Goal: Task Accomplishment & Management: Use online tool/utility

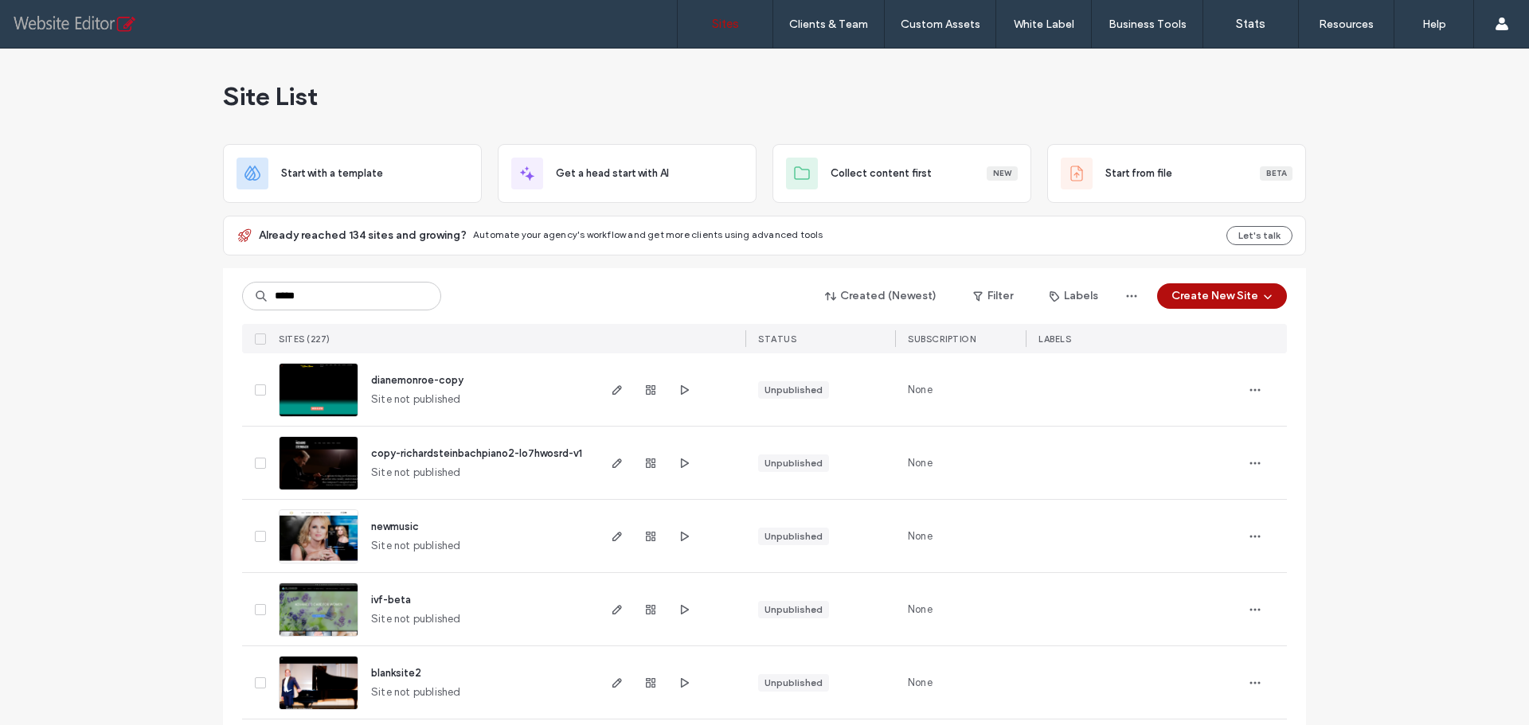
type input "*****"
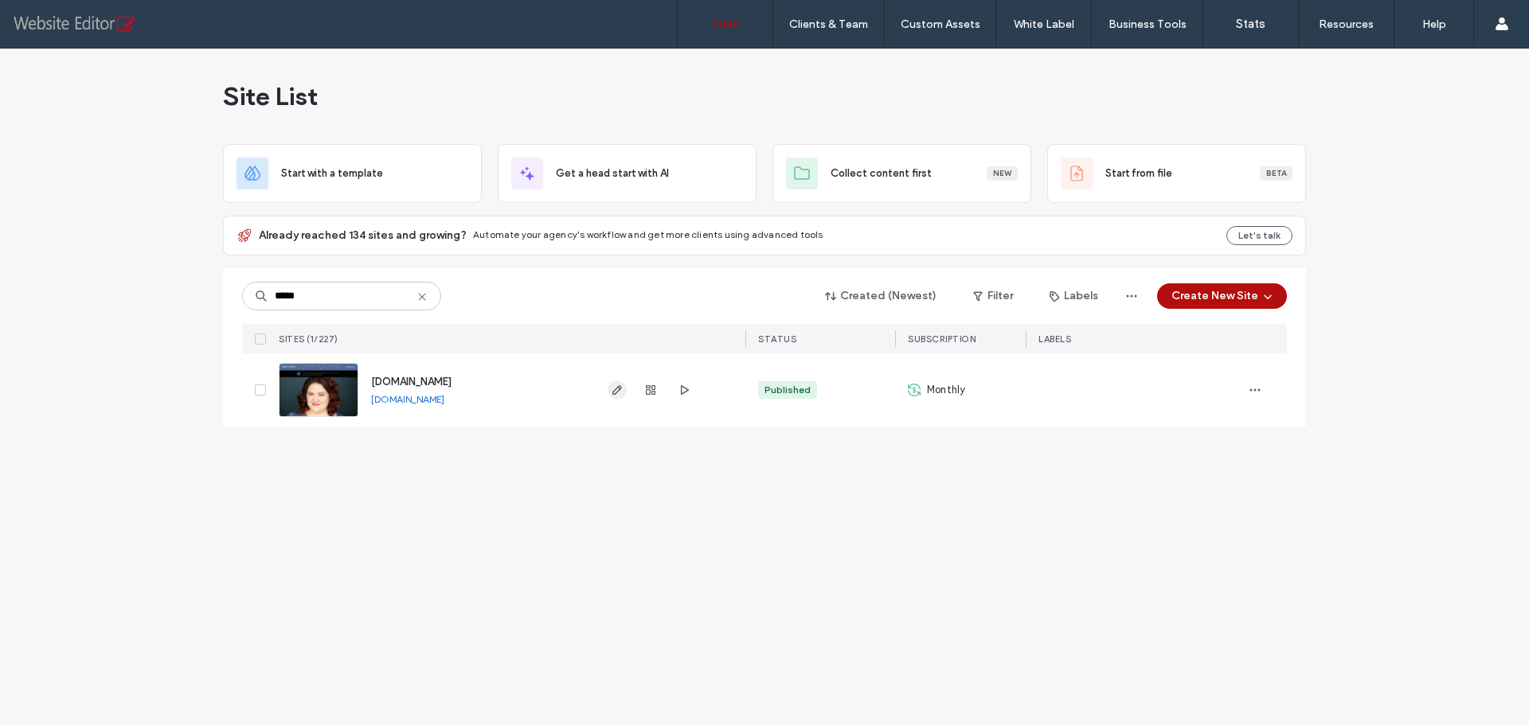
click at [622, 389] on icon "button" at bounding box center [617, 390] width 13 height 13
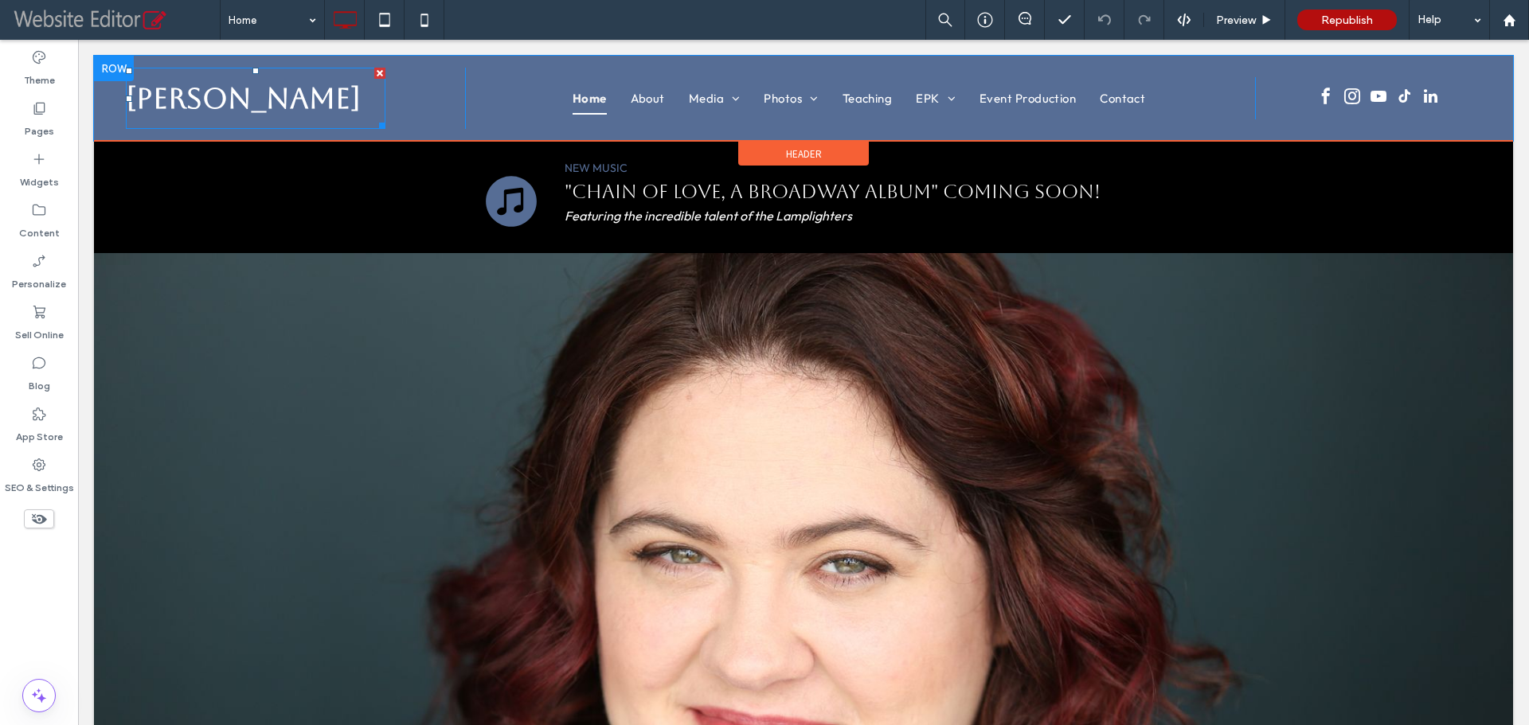
click at [266, 84] on strong "Carly Ozard" at bounding box center [243, 98] width 235 height 33
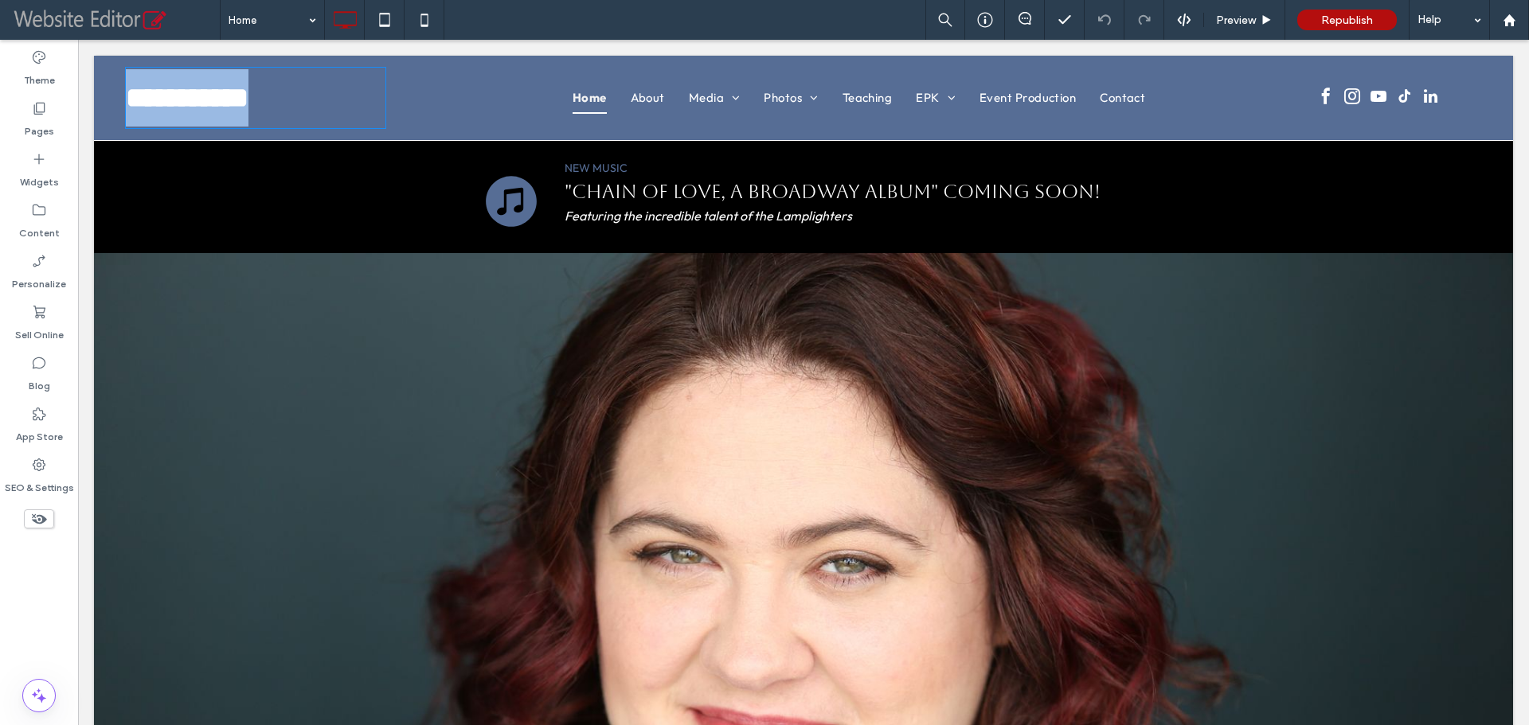
type input "*******"
type input "**"
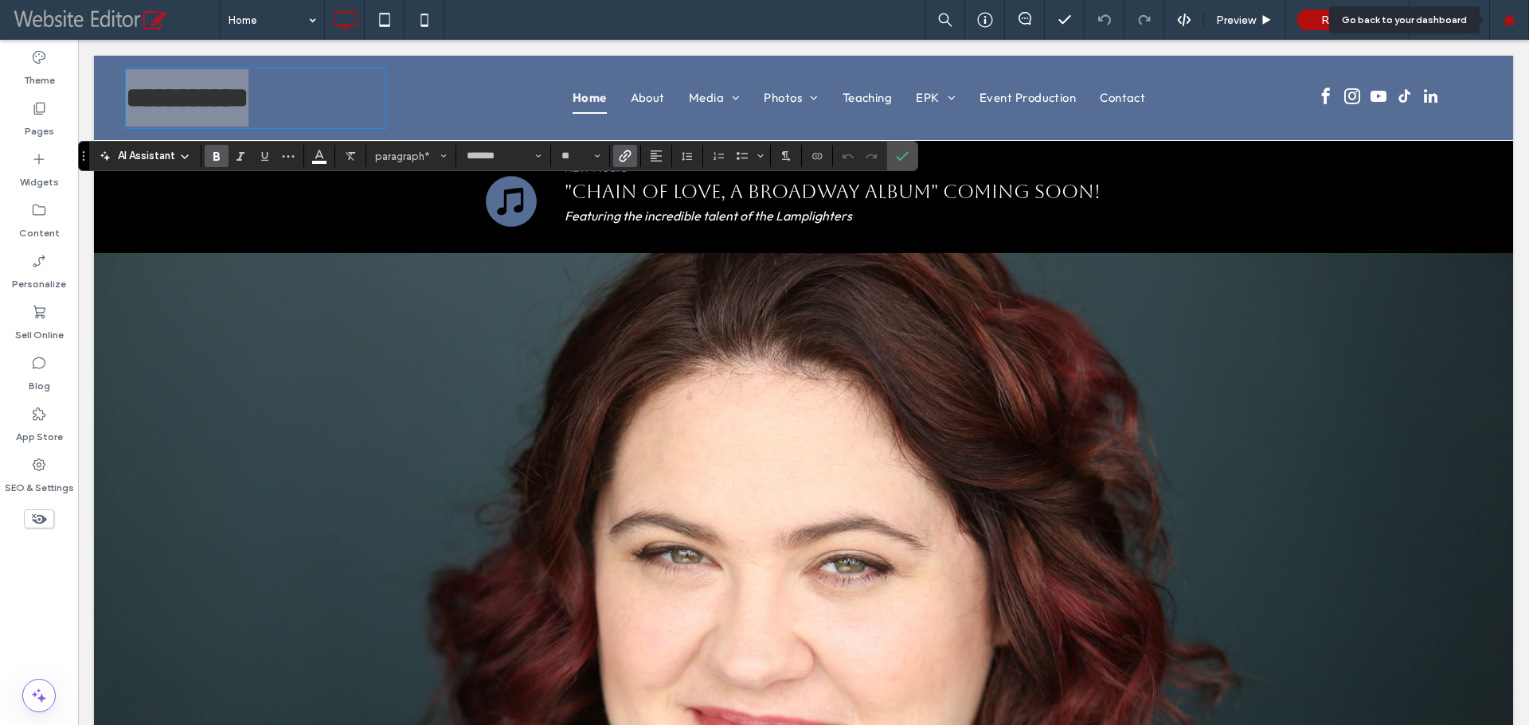
click at [1515, 25] on icon at bounding box center [1510, 21] width 14 height 14
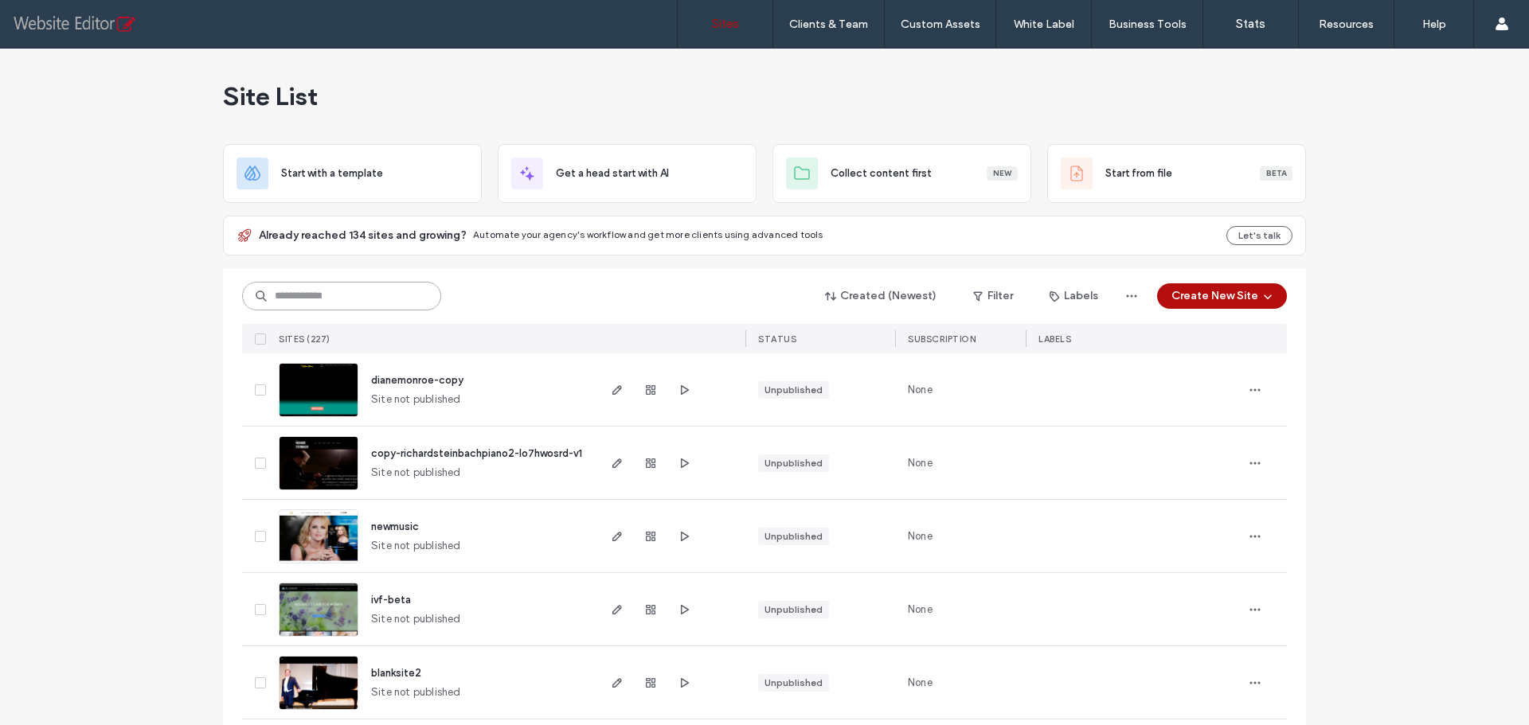
click at [321, 291] on input at bounding box center [341, 296] width 199 height 29
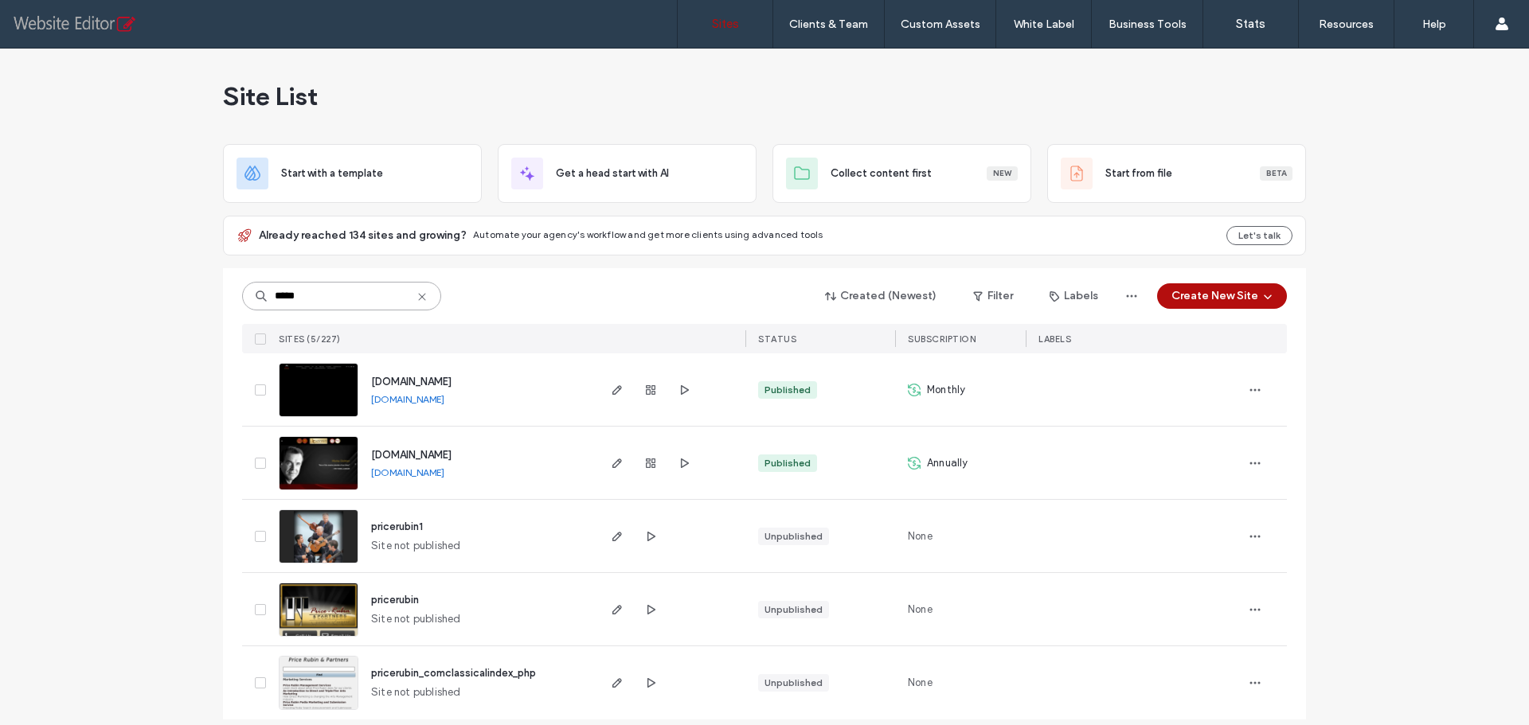
type input "*****"
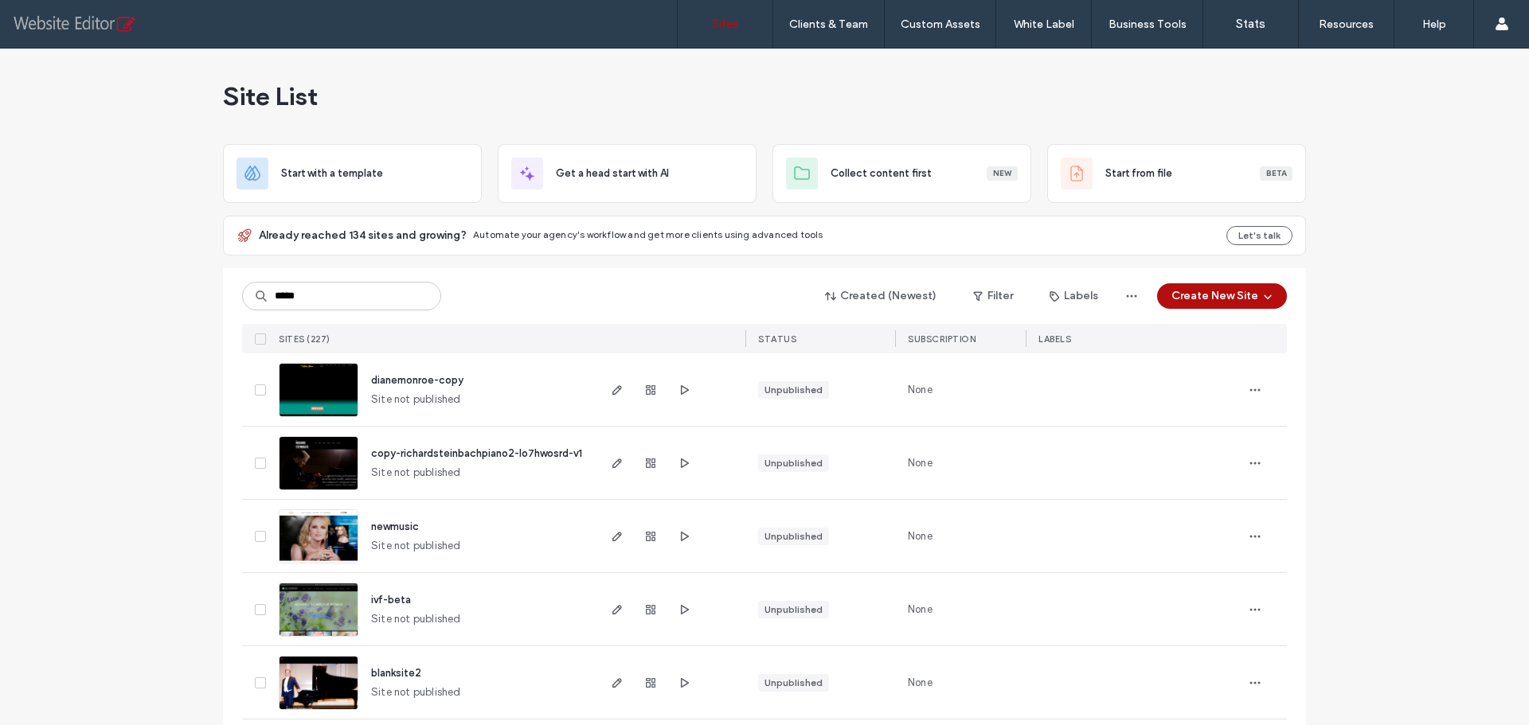
type input "*****"
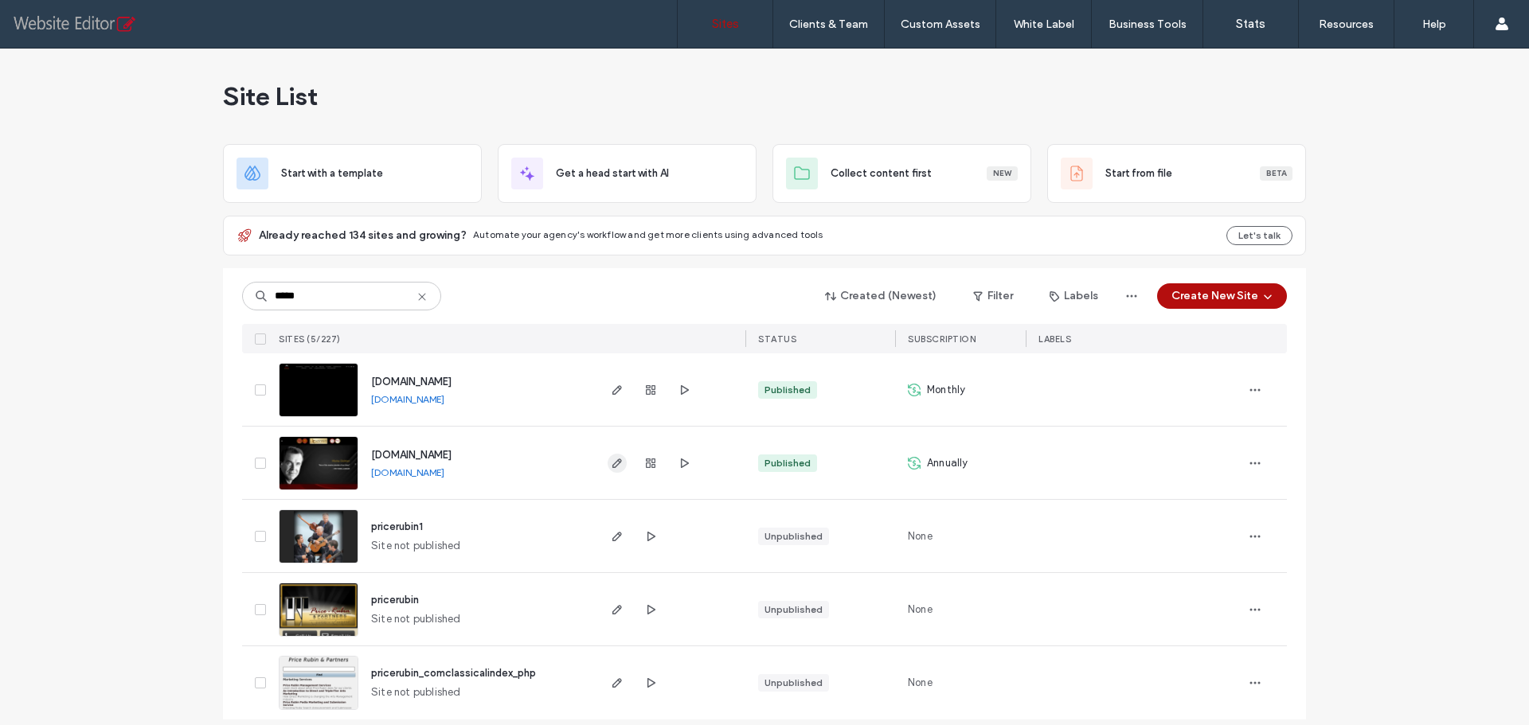
click at [617, 460] on icon "button" at bounding box center [617, 463] width 13 height 13
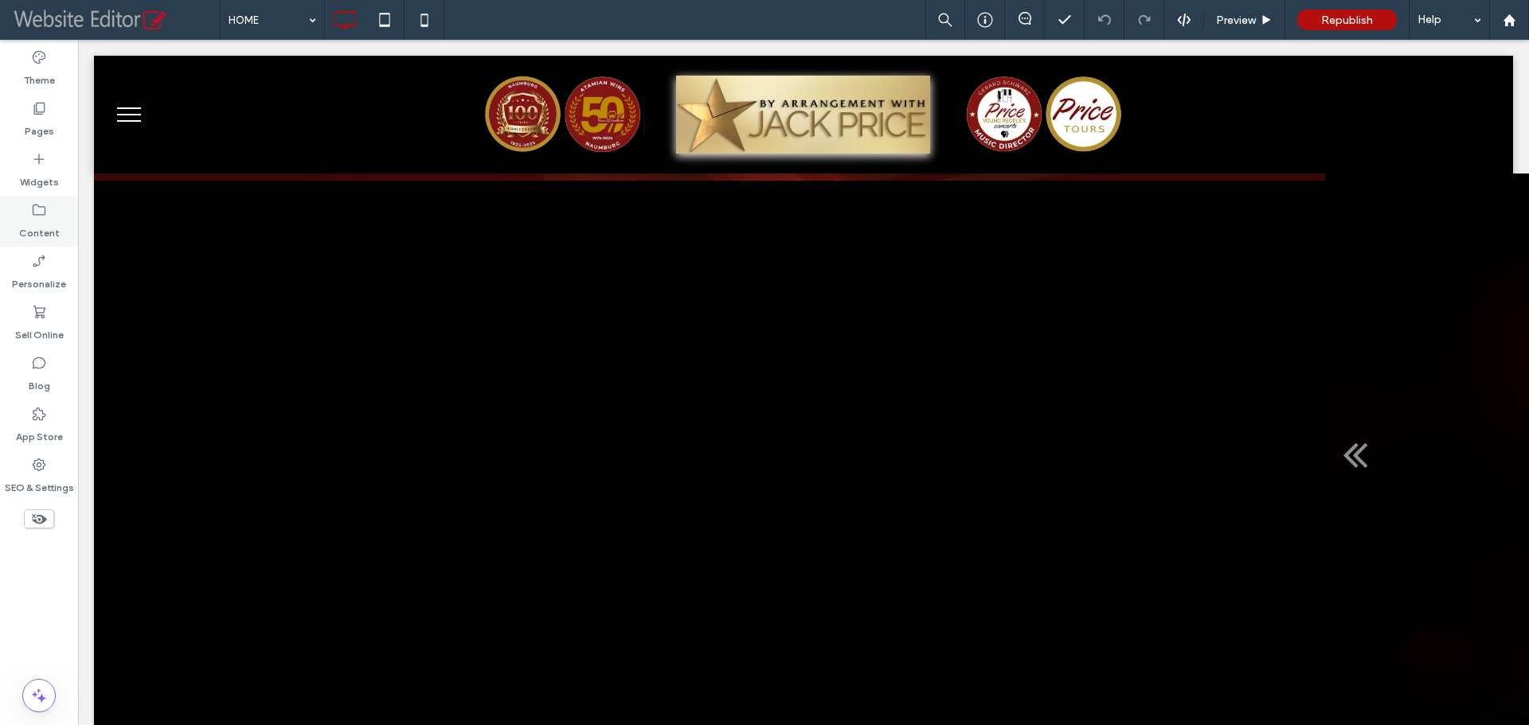
click at [43, 206] on icon at bounding box center [39, 210] width 16 height 16
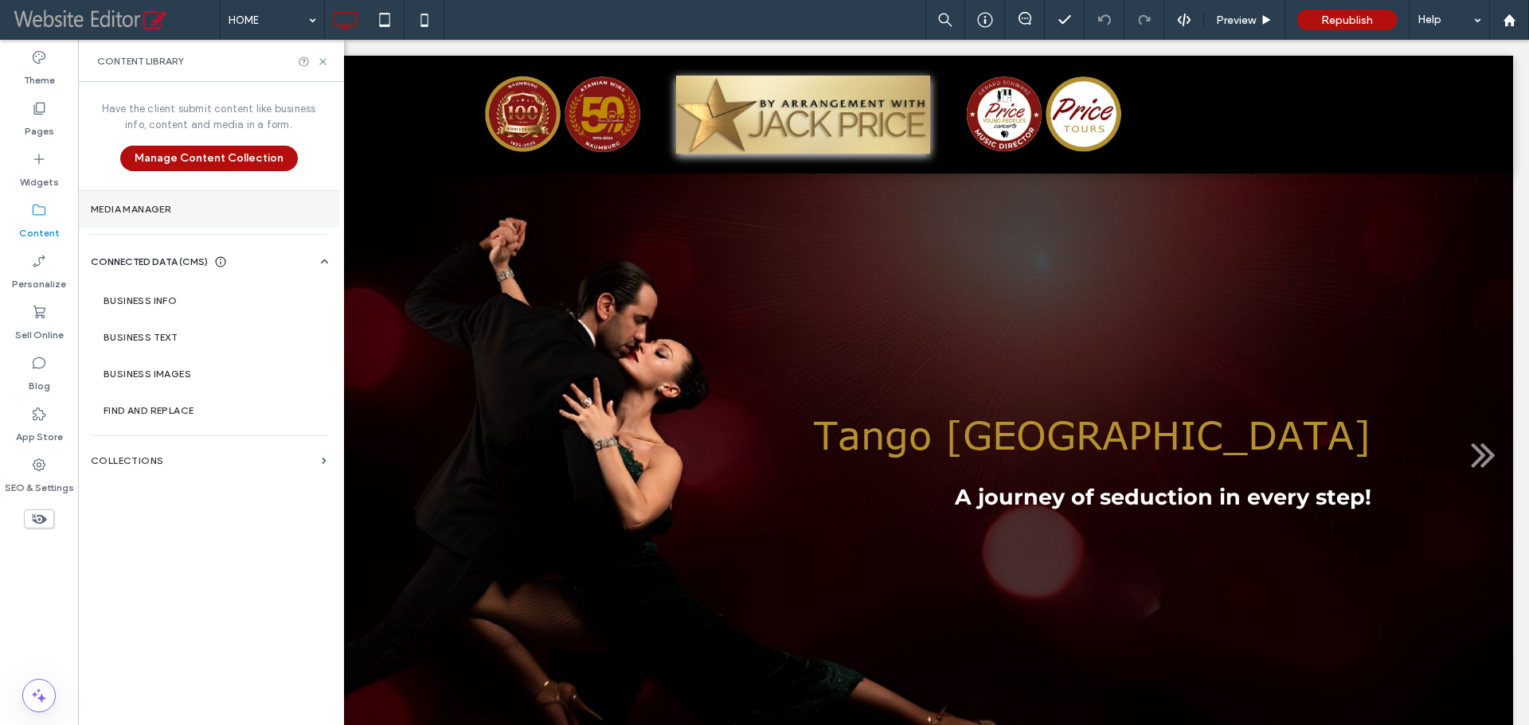
click at [158, 204] on label "Media Manager" at bounding box center [209, 209] width 236 height 11
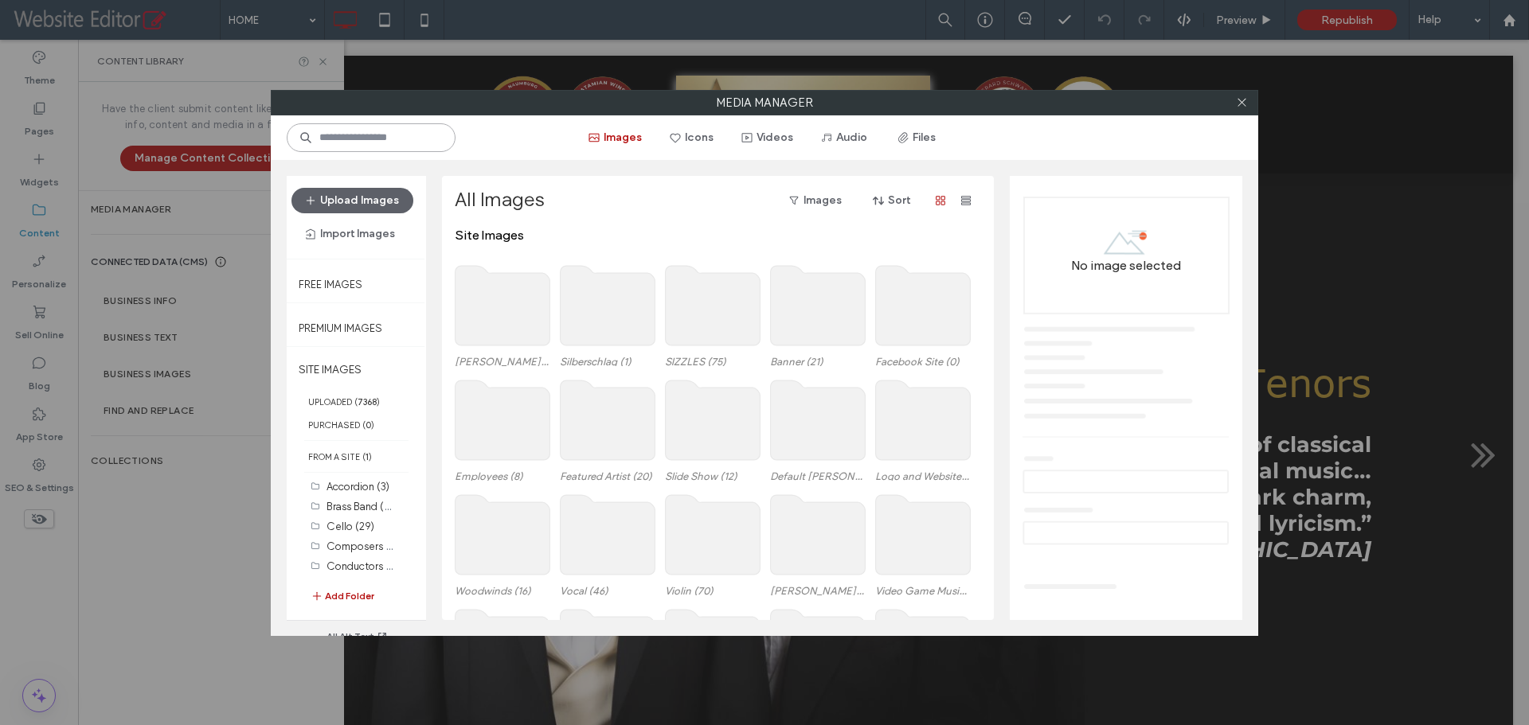
click at [360, 142] on input at bounding box center [371, 137] width 169 height 29
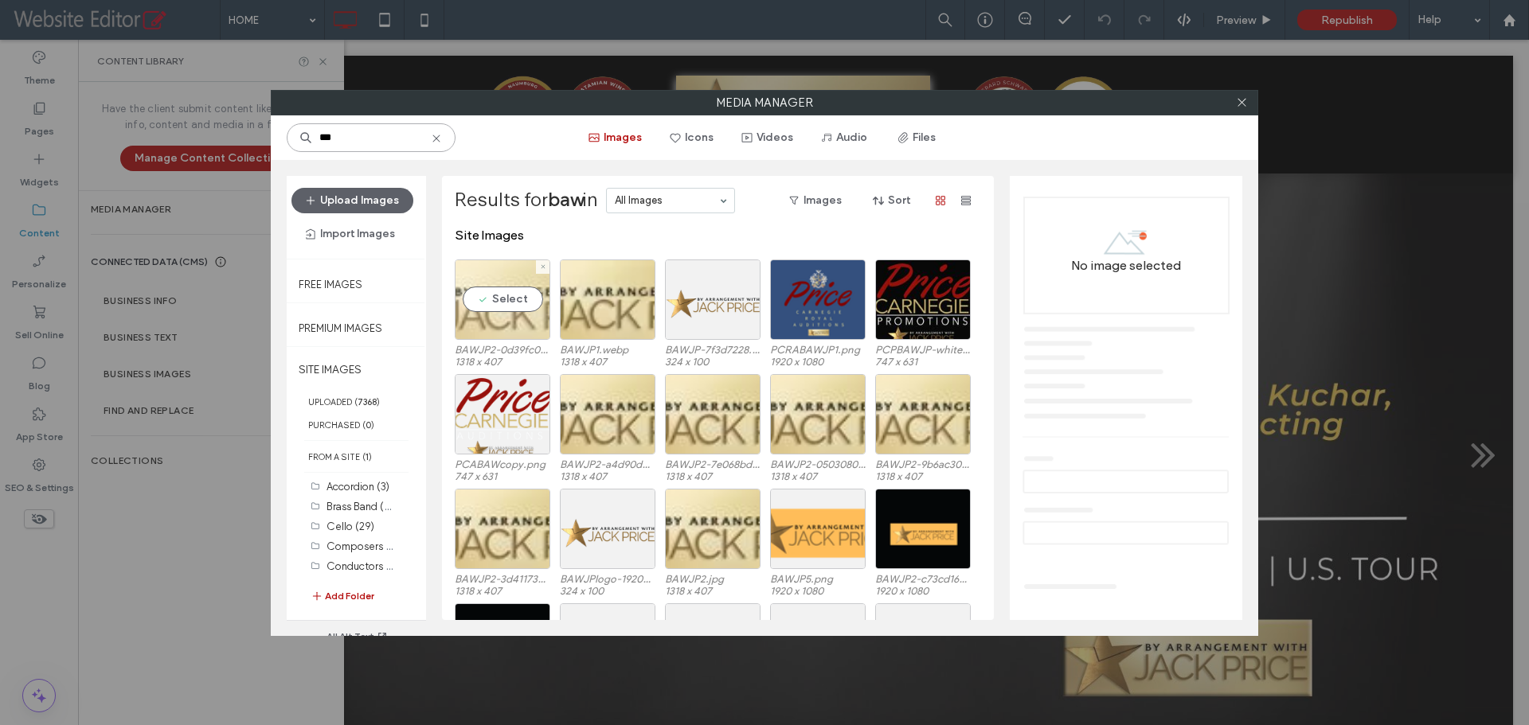
type input "***"
click at [547, 327] on div "Select" at bounding box center [503, 300] width 96 height 80
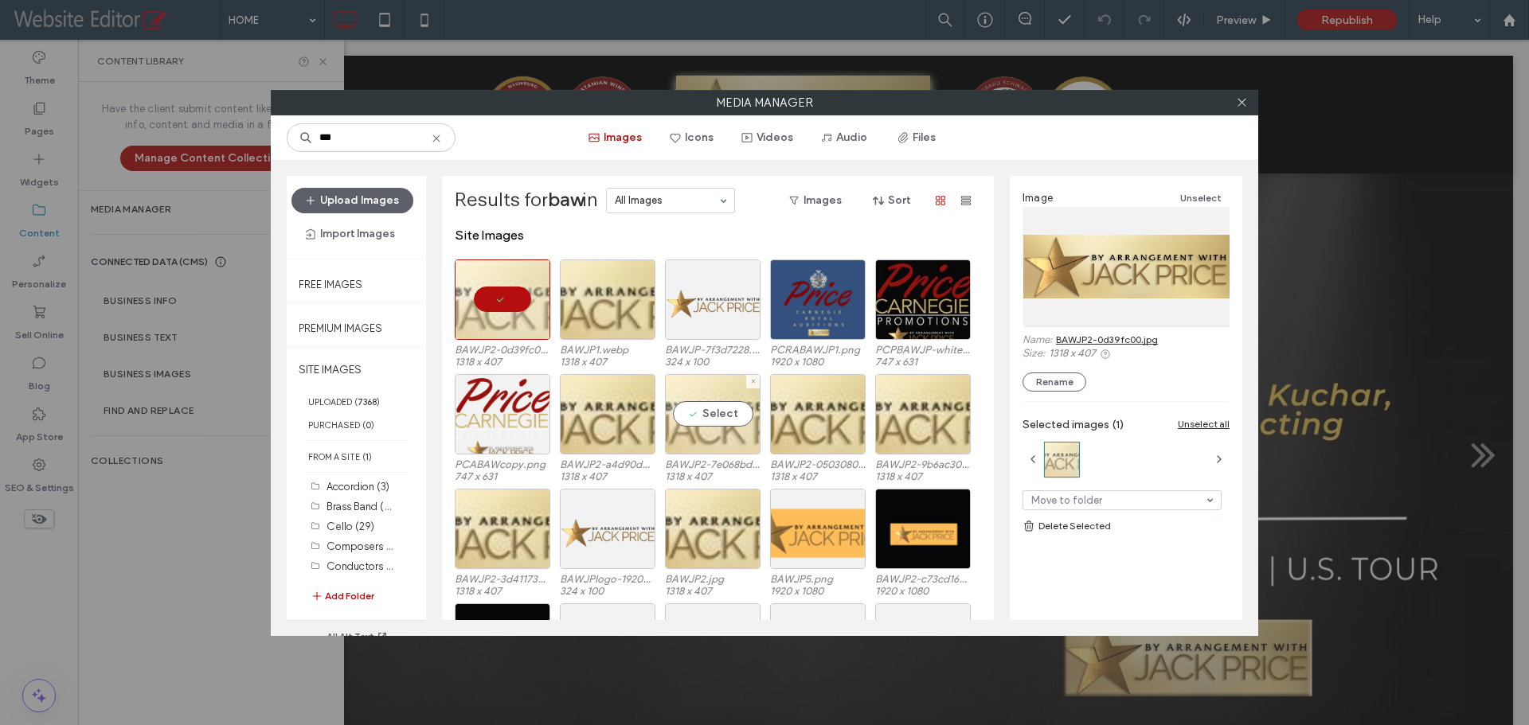
click at [692, 416] on div "Select" at bounding box center [713, 414] width 96 height 80
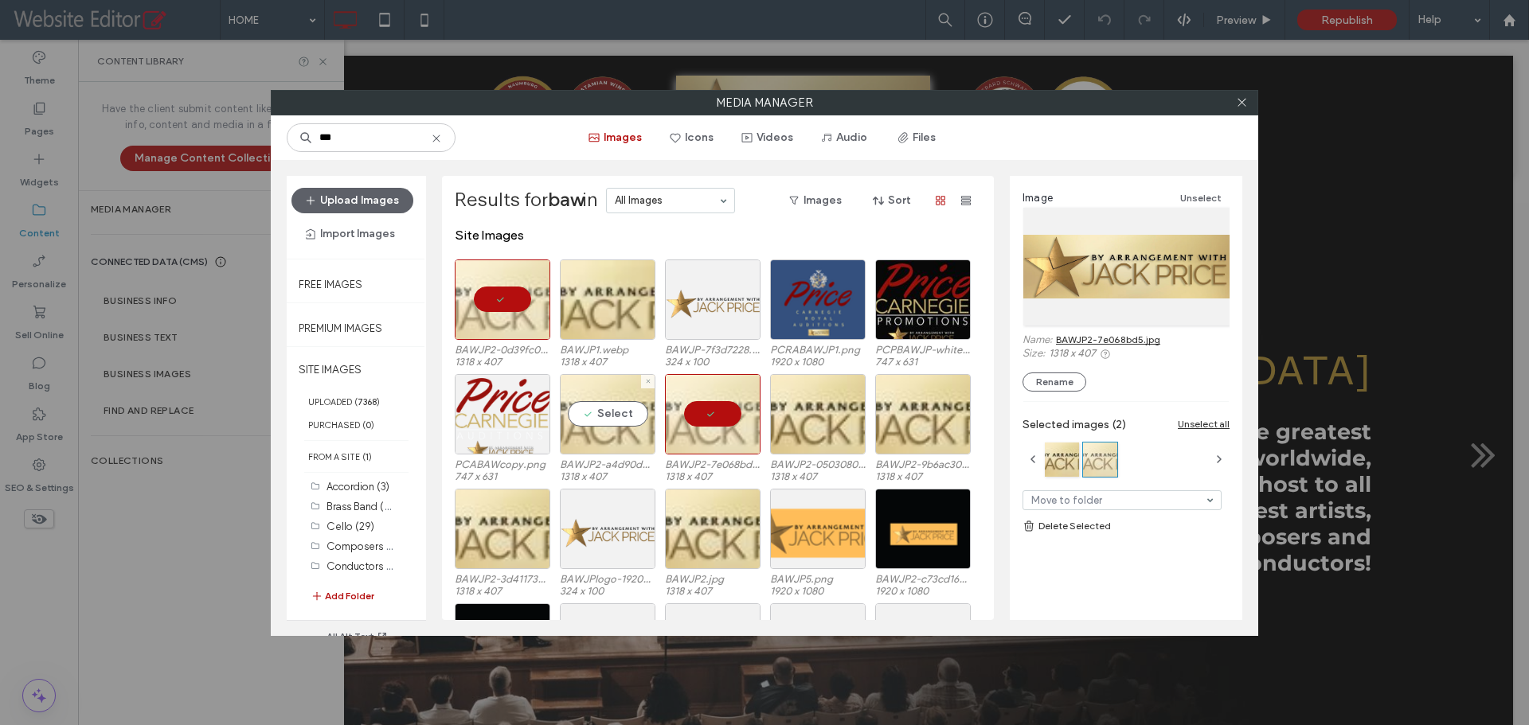
click at [644, 423] on div "Select" at bounding box center [608, 414] width 96 height 80
click at [829, 428] on div "Select" at bounding box center [818, 414] width 96 height 80
click at [870, 428] on div "PCABAWcopy.png 747 x 631 BAWJP2-a4d90d4b.jpg 1318 x 407 BAWJP2-7e068bd5.jpg 131…" at bounding box center [722, 431] width 535 height 115
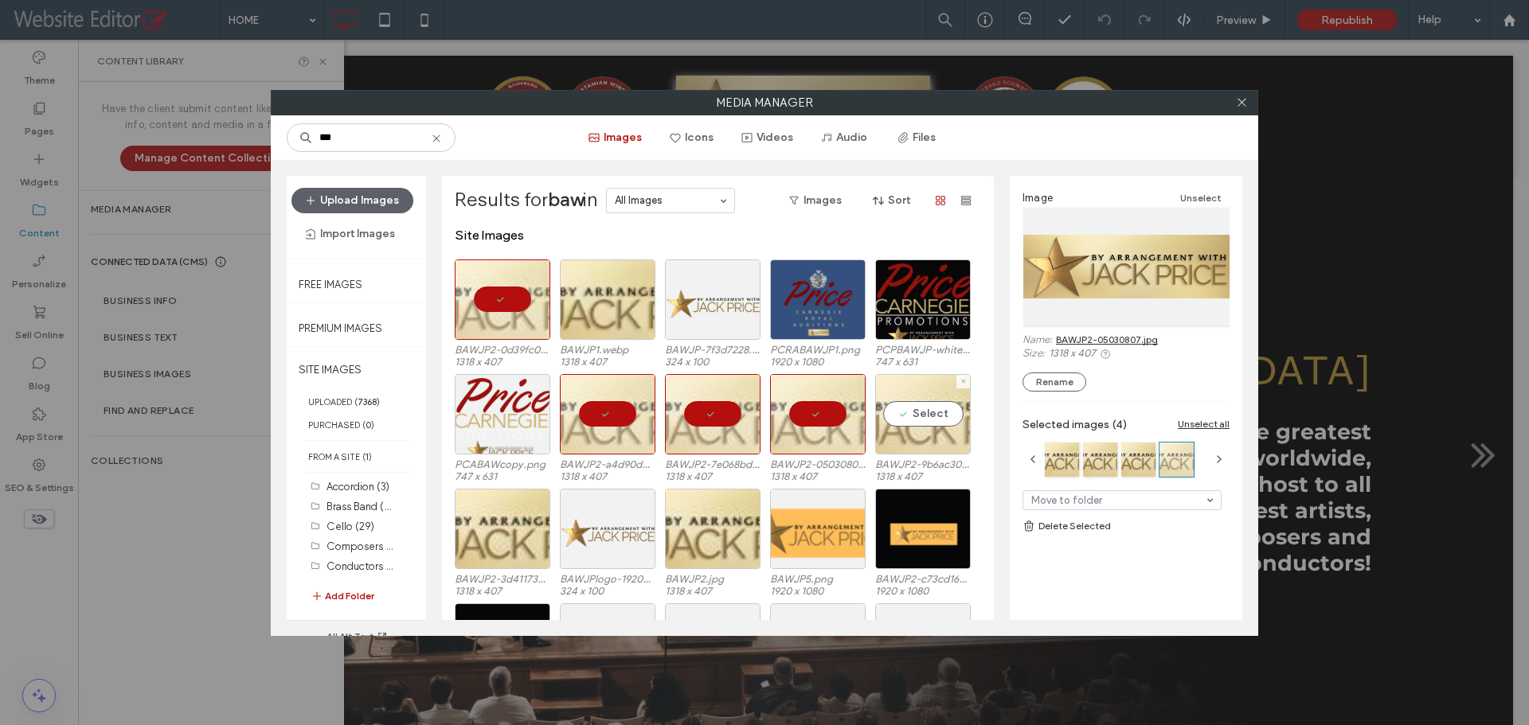
click at [887, 425] on div "Select" at bounding box center [923, 414] width 96 height 80
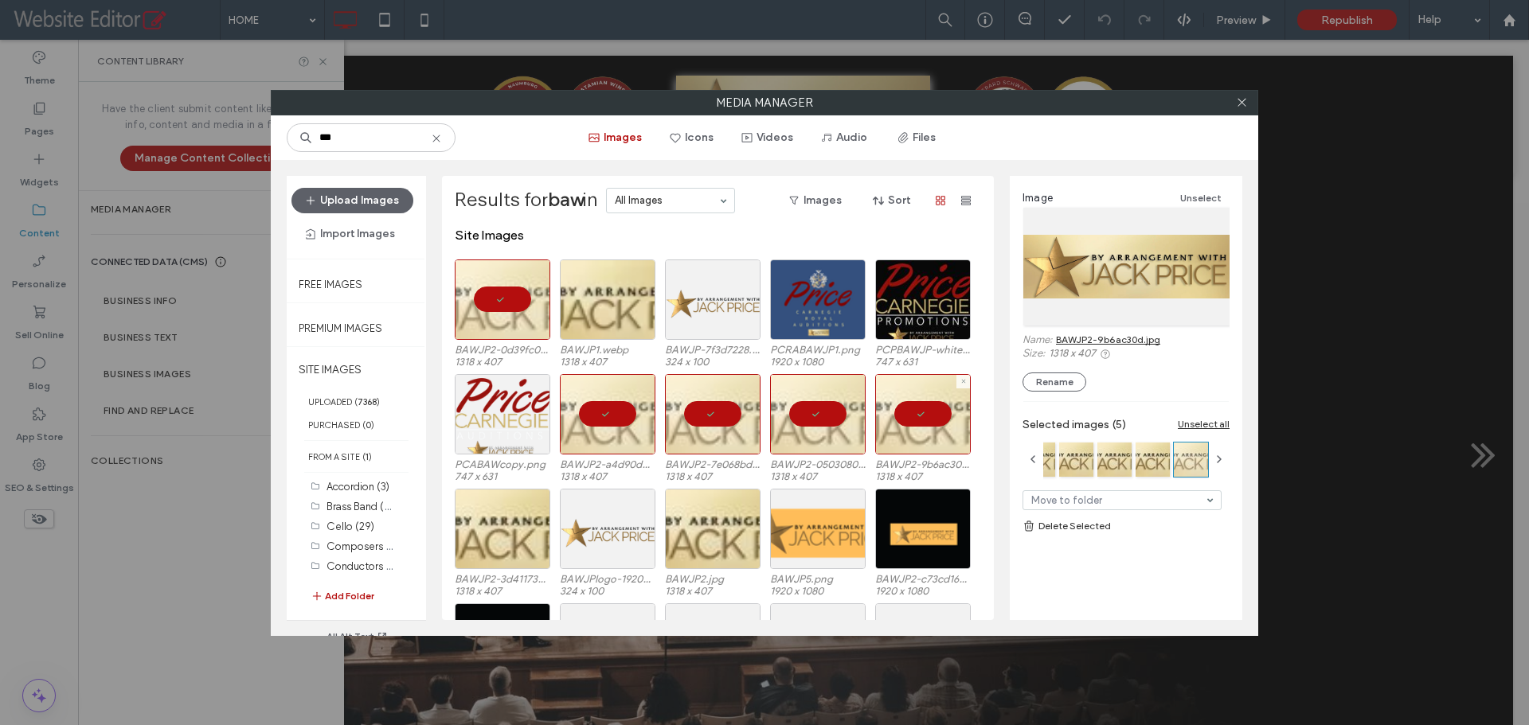
click at [891, 412] on div at bounding box center [923, 414] width 96 height 80
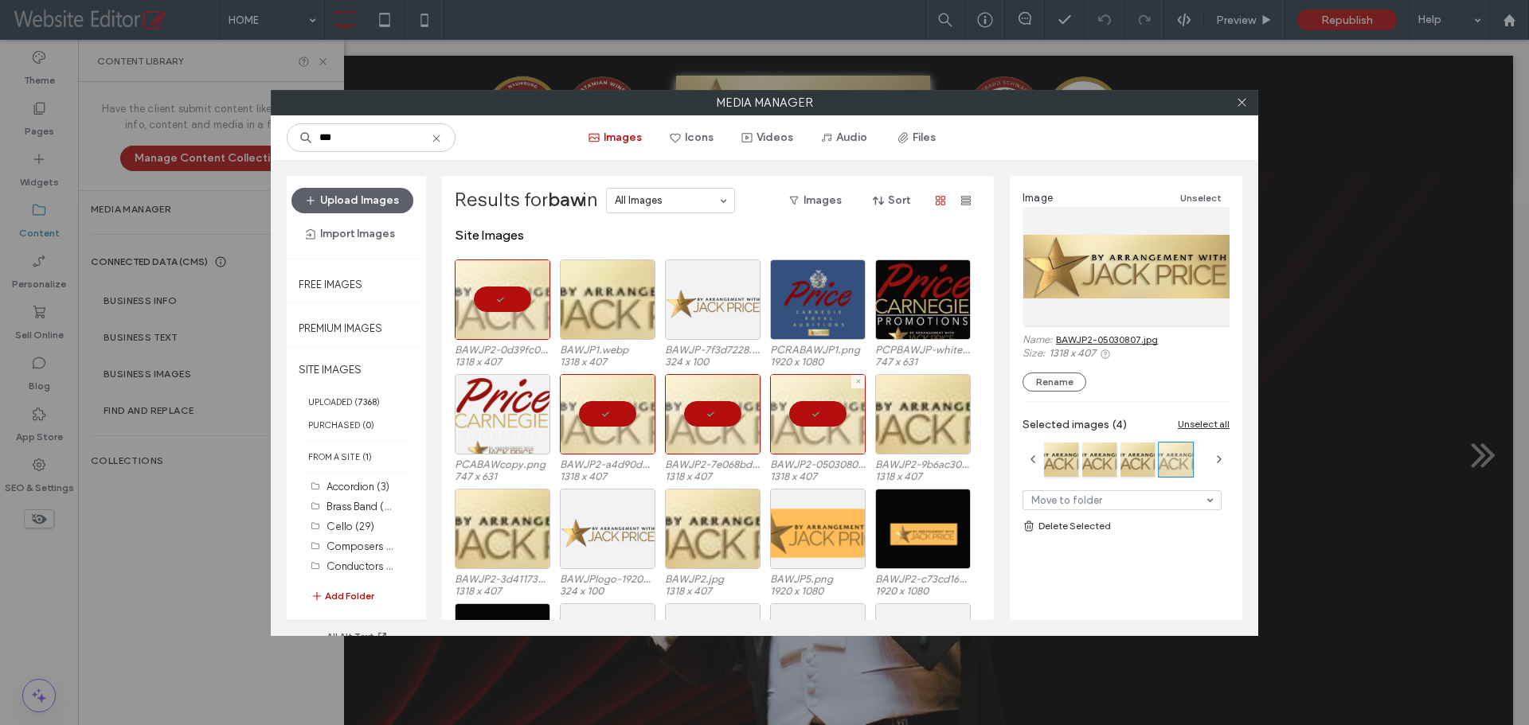
click at [830, 409] on div at bounding box center [818, 414] width 96 height 80
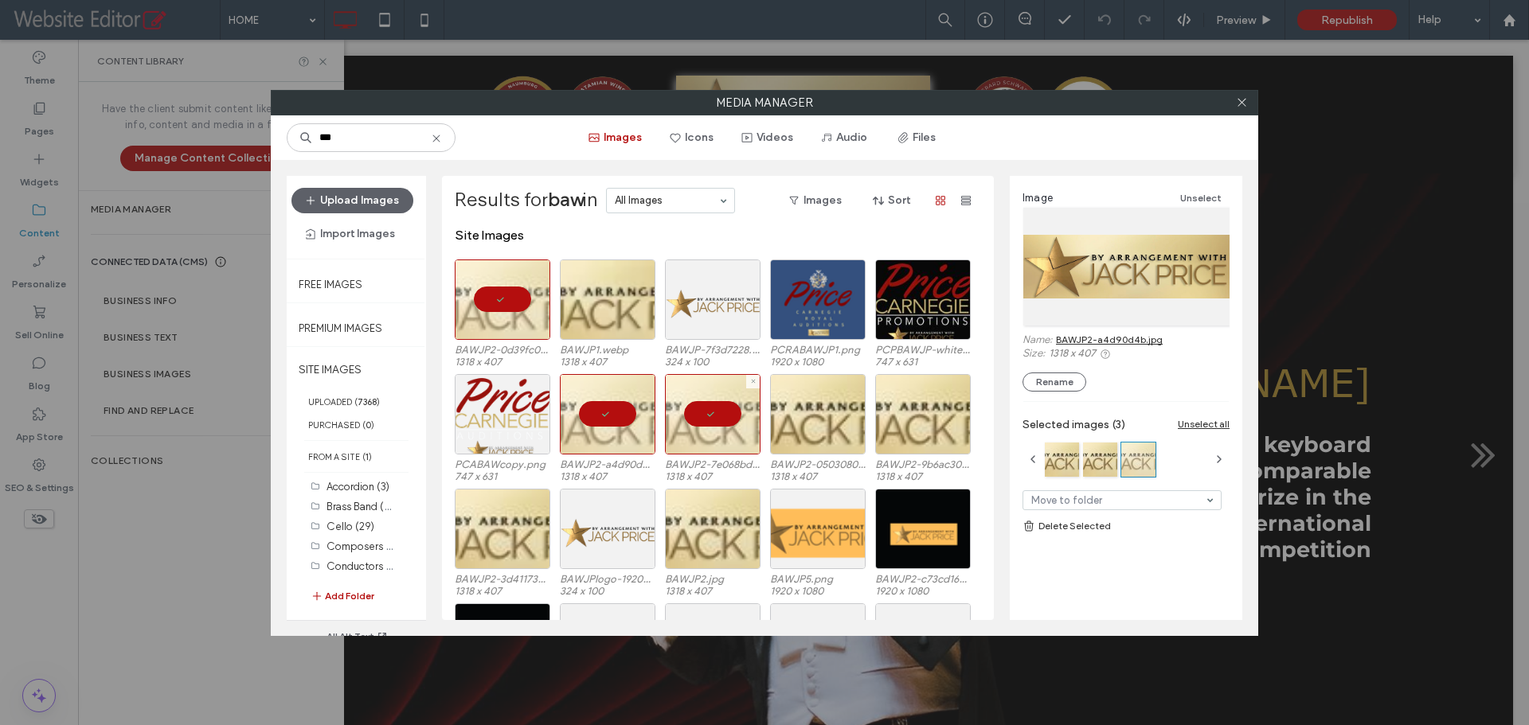
click at [737, 403] on div at bounding box center [713, 414] width 96 height 80
click at [597, 408] on div at bounding box center [608, 414] width 96 height 80
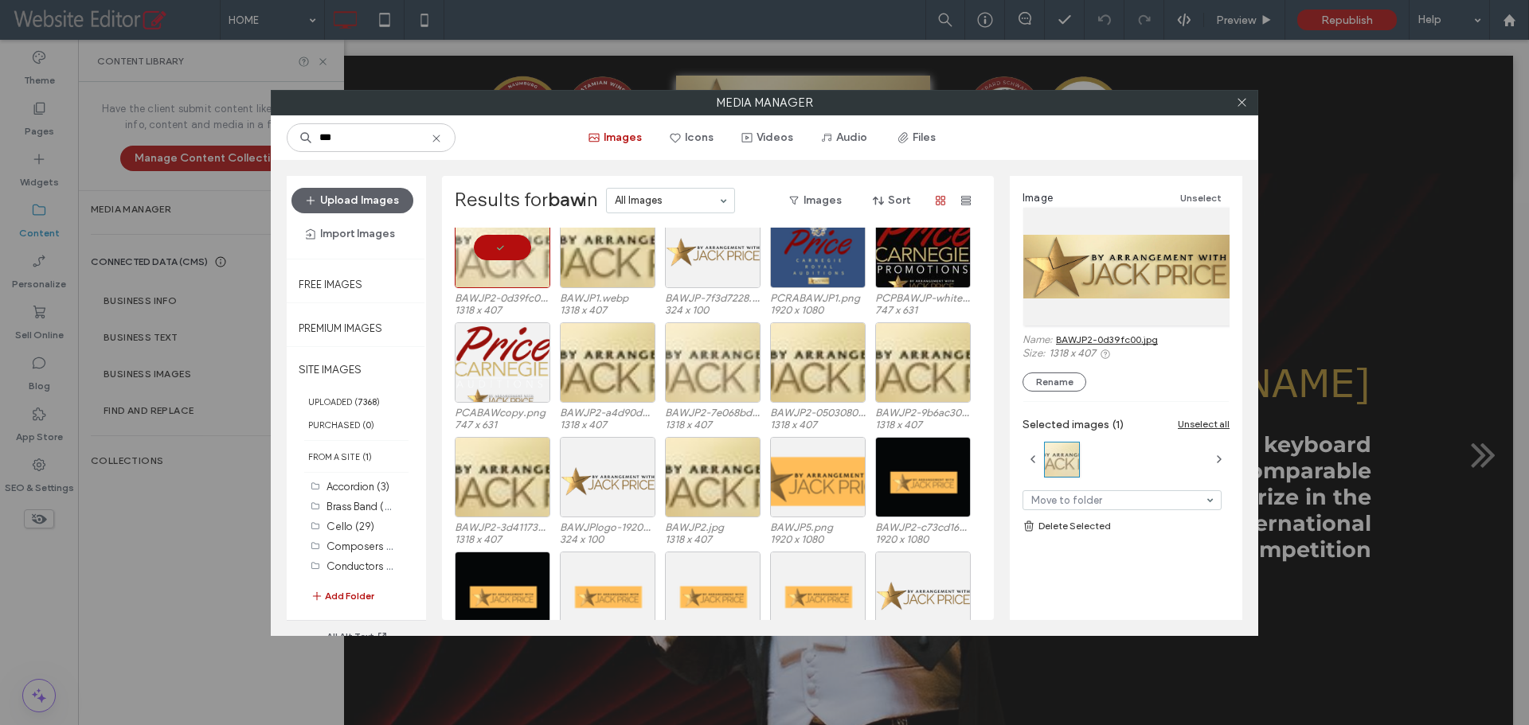
scroll to position [98, 0]
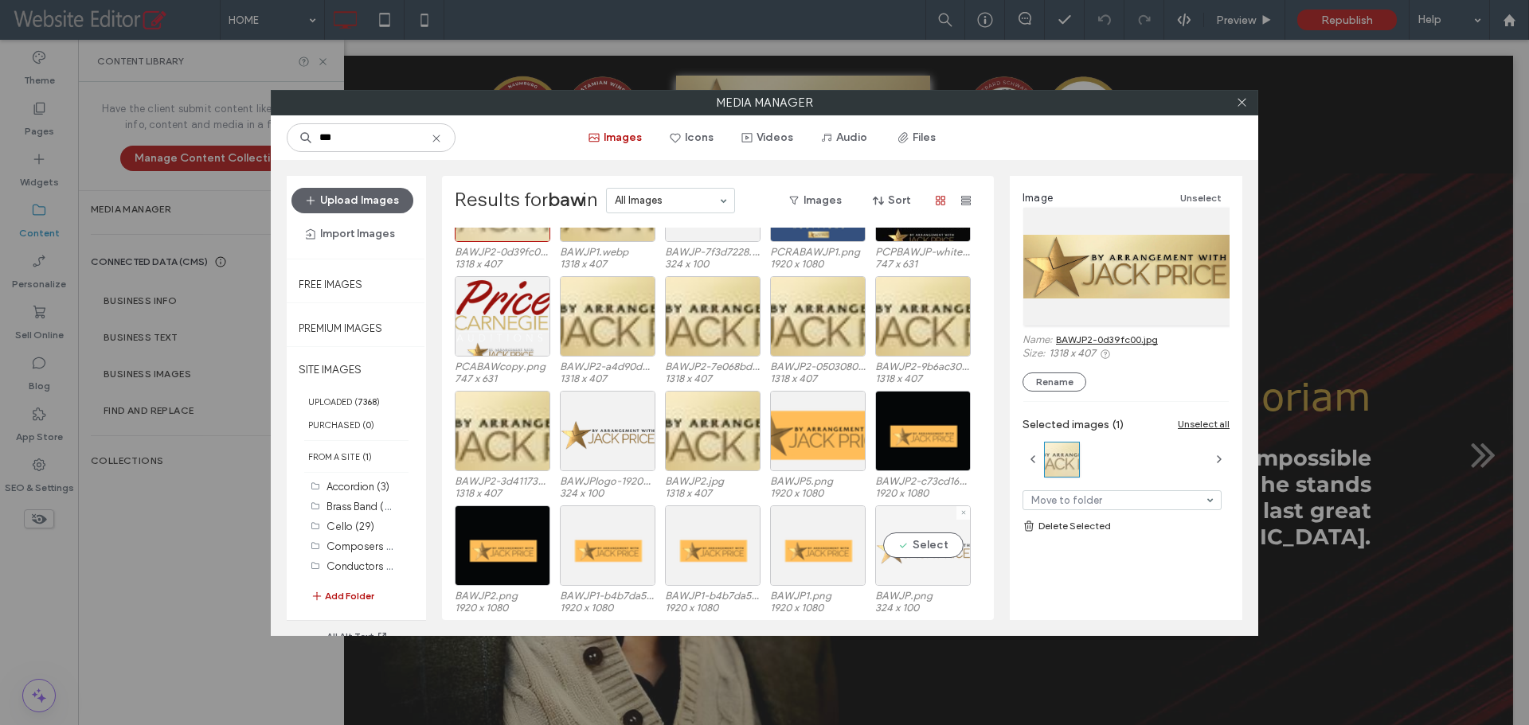
click at [931, 536] on div "Select" at bounding box center [923, 546] width 96 height 80
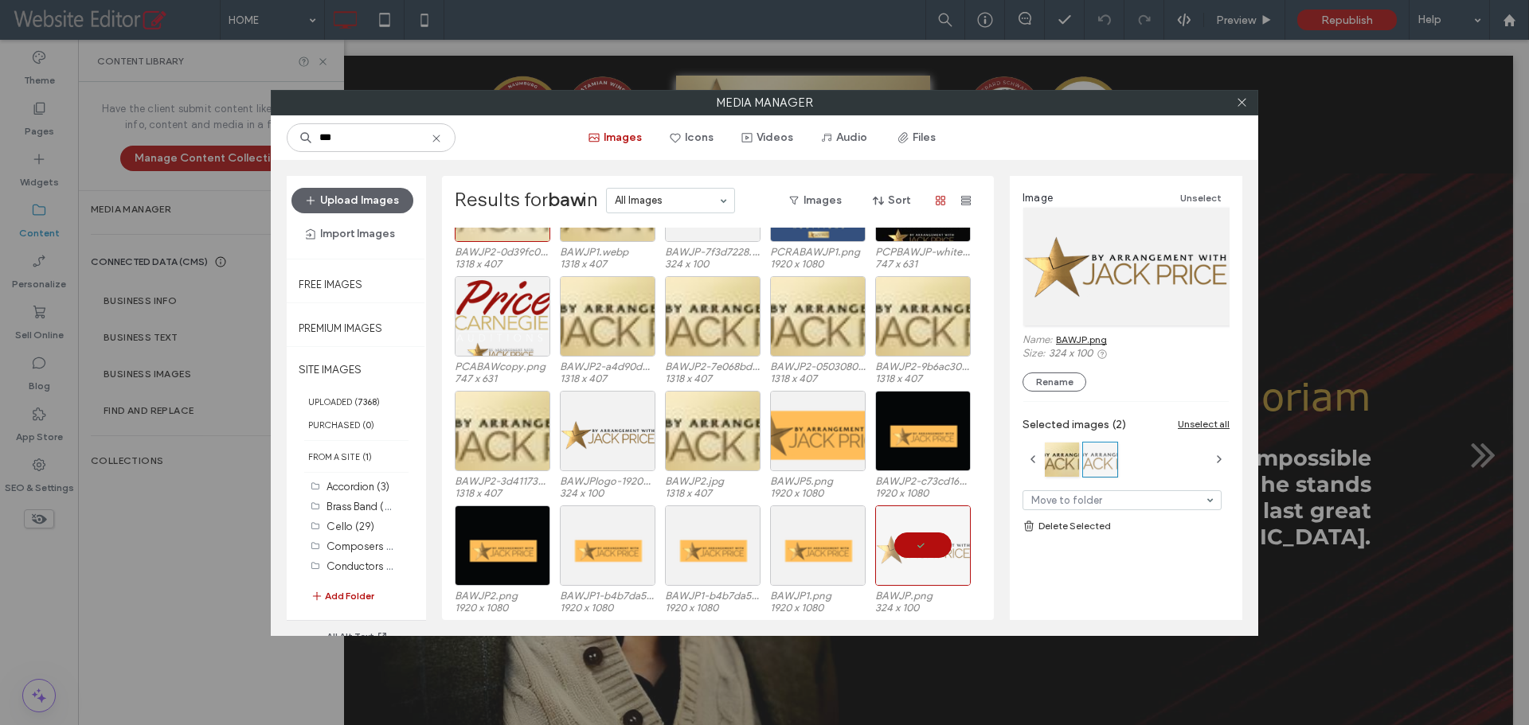
click at [1080, 337] on link "BAWJP.png" at bounding box center [1081, 340] width 51 height 12
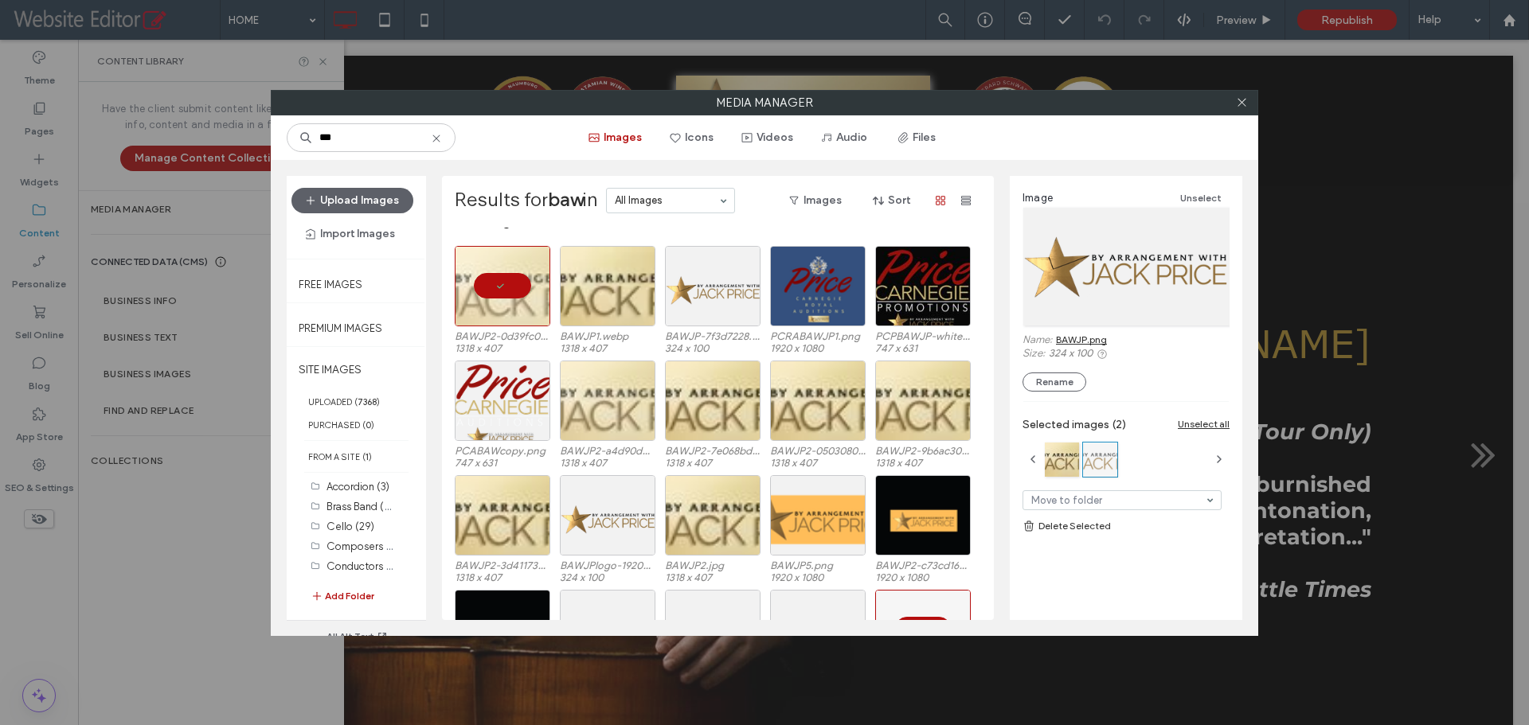
scroll to position [0, 0]
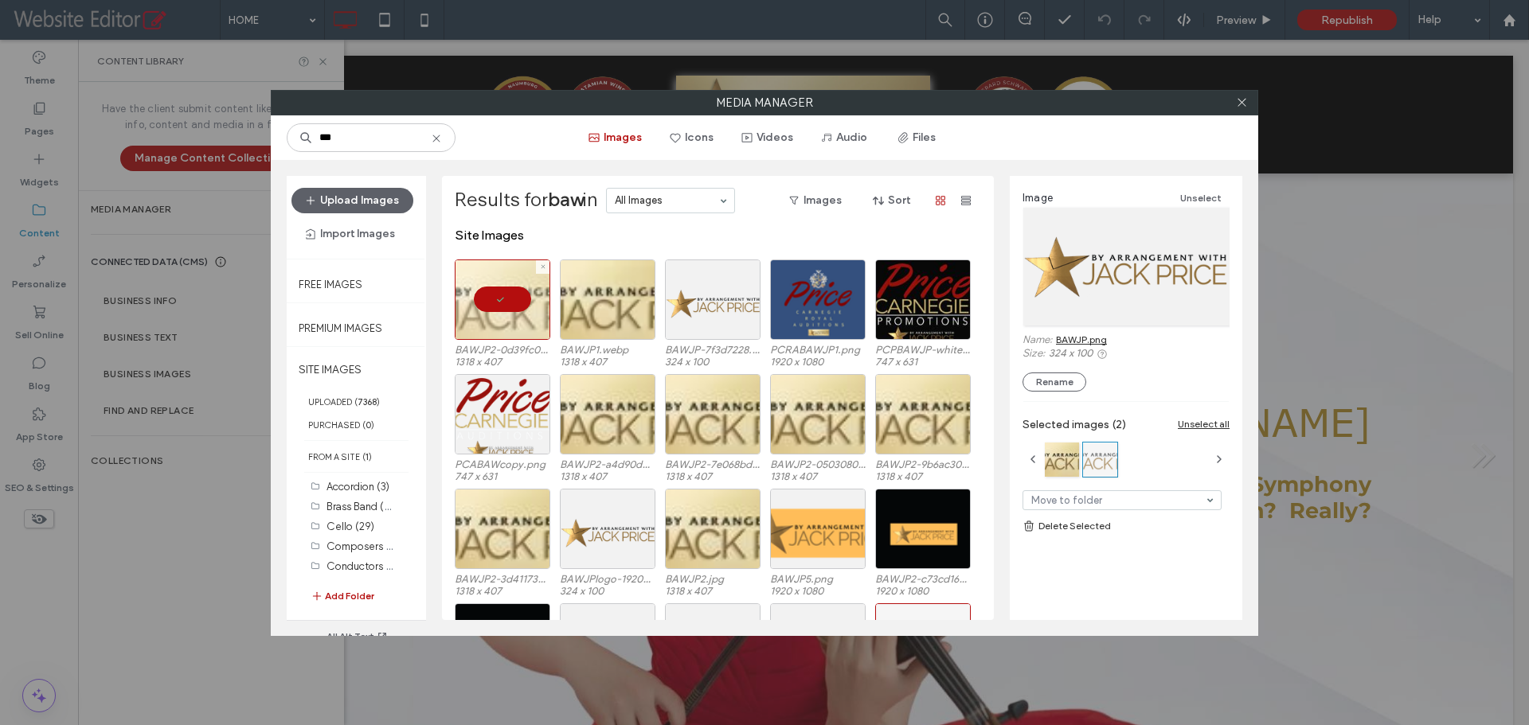
click at [509, 327] on div at bounding box center [503, 300] width 96 height 80
click at [509, 327] on div "Select" at bounding box center [503, 300] width 96 height 80
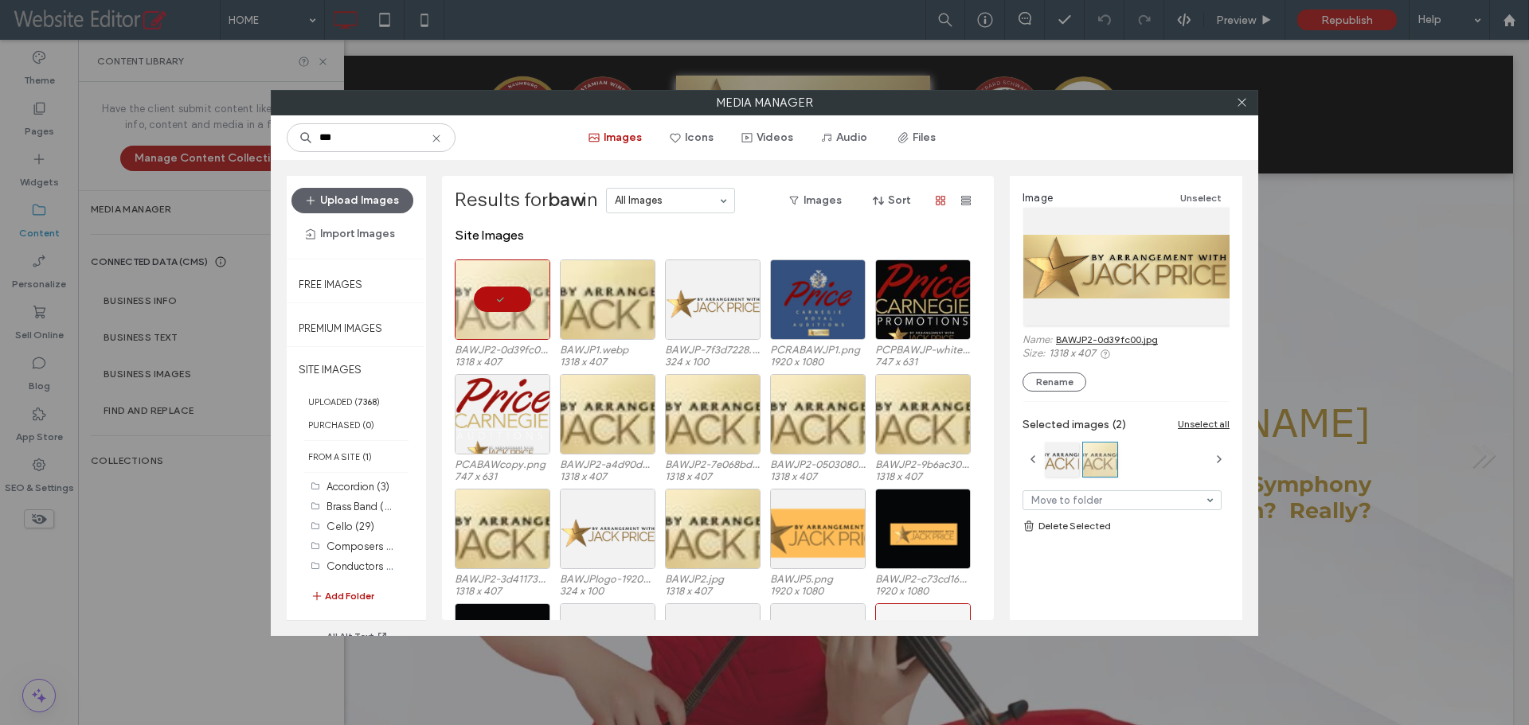
click at [1106, 344] on link "BAWJP2-0d39fc00.jpg" at bounding box center [1107, 340] width 102 height 12
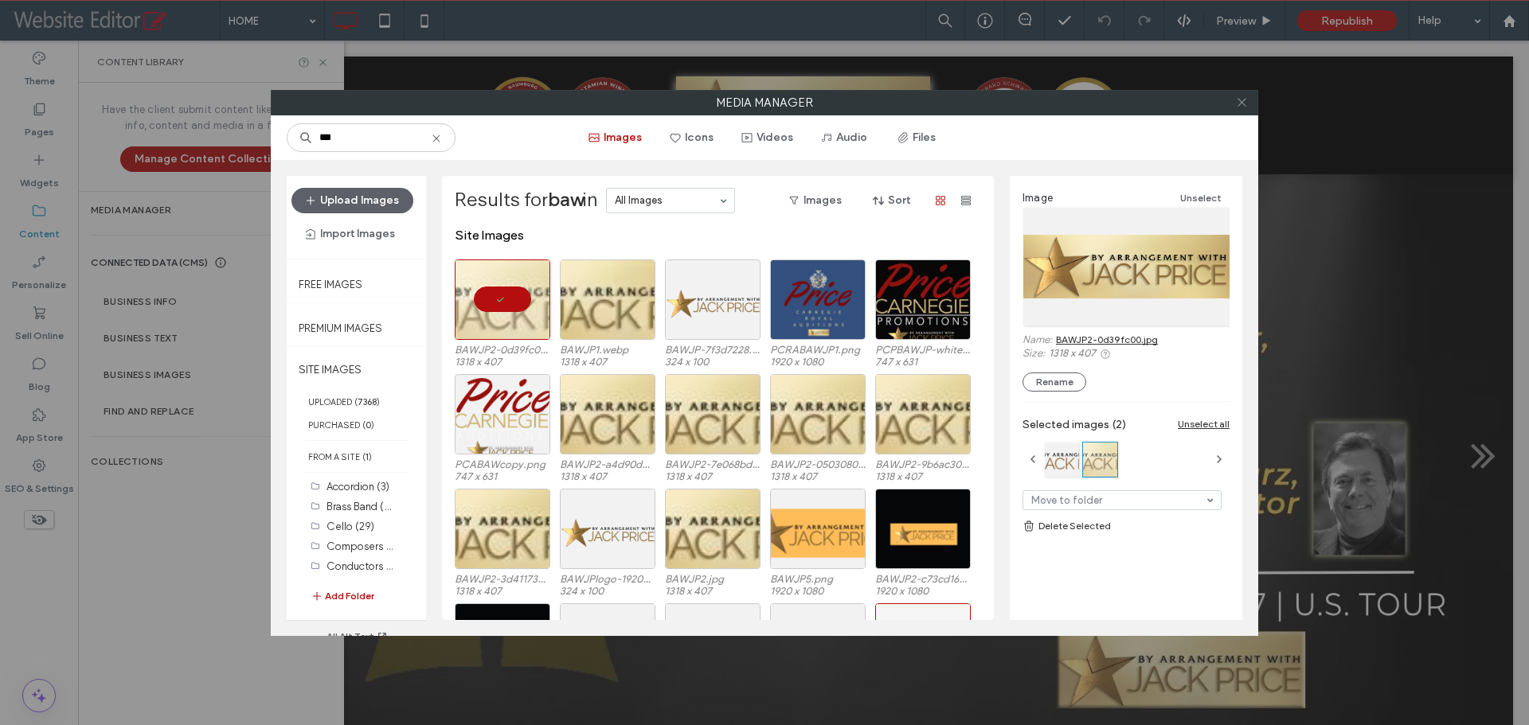
click at [1241, 104] on icon at bounding box center [1242, 102] width 12 height 12
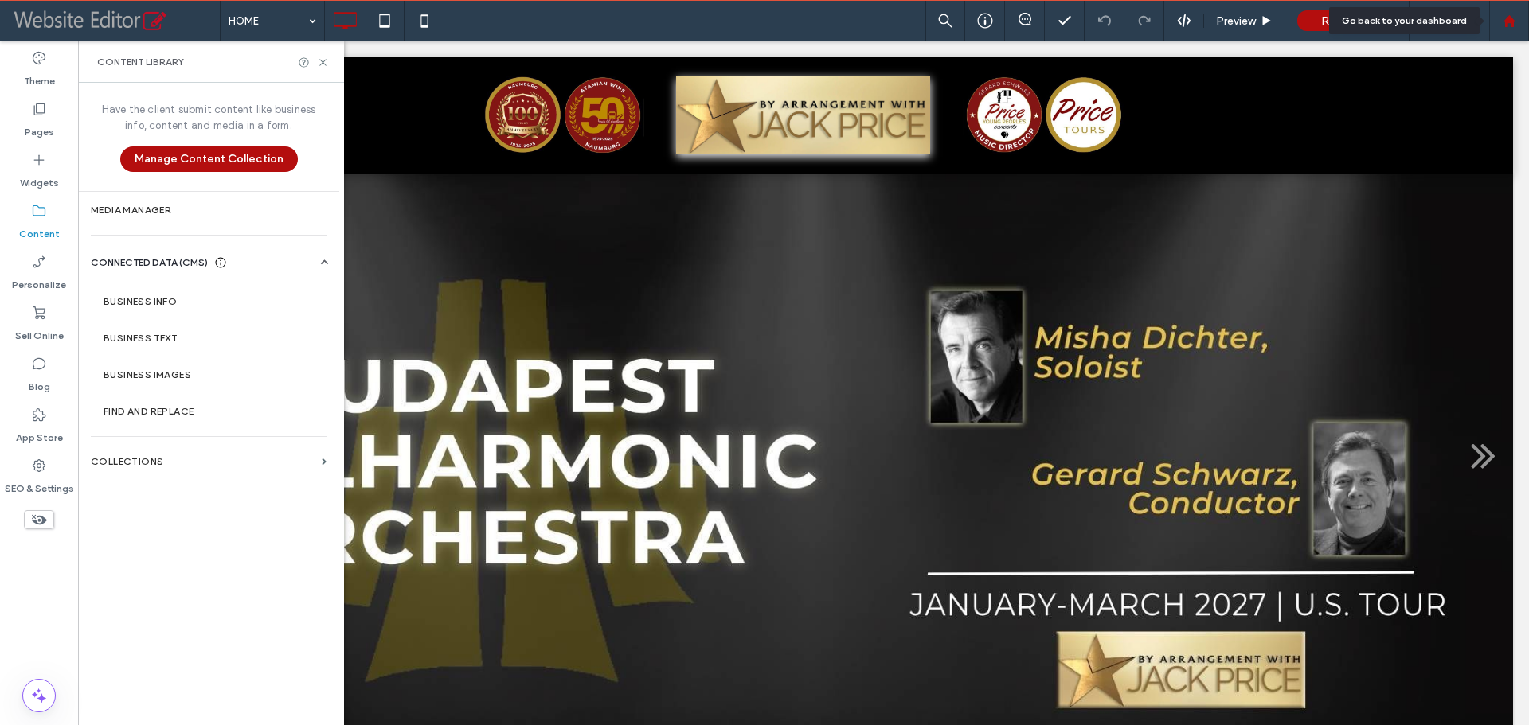
click at [1515, 24] on icon at bounding box center [1510, 21] width 14 height 14
